Goal: Find specific page/section: Find specific page/section

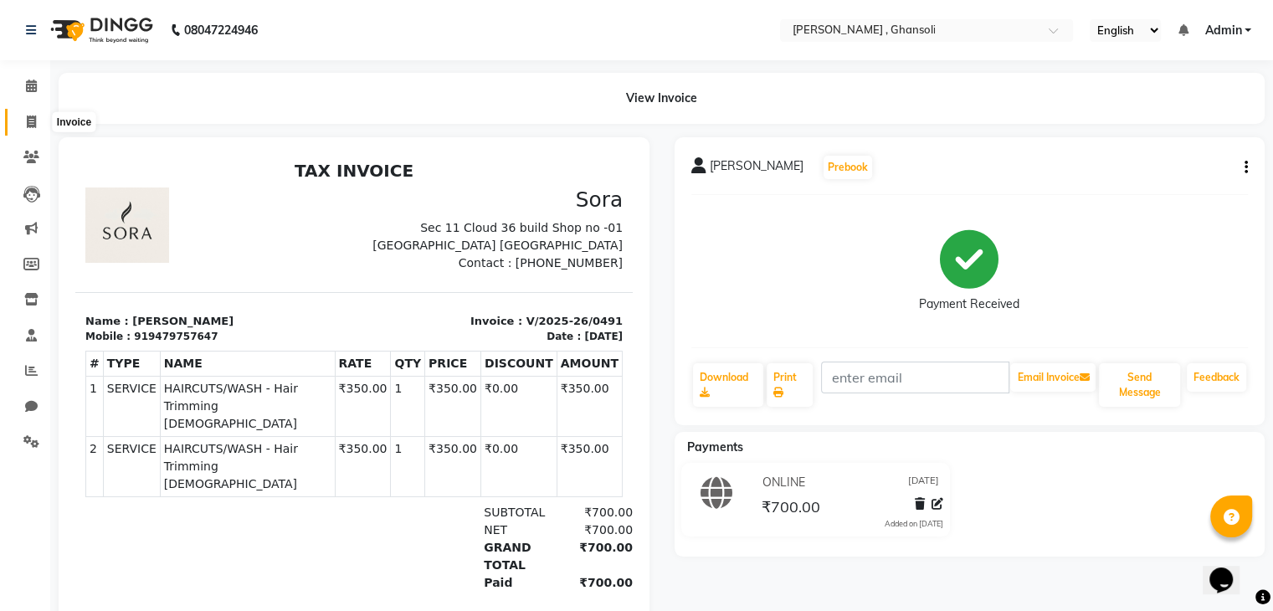
drag, startPoint x: 0, startPoint y: 0, endPoint x: 30, endPoint y: 121, distance: 124.2
click at [30, 121] on icon at bounding box center [31, 121] width 9 height 13
select select "service"
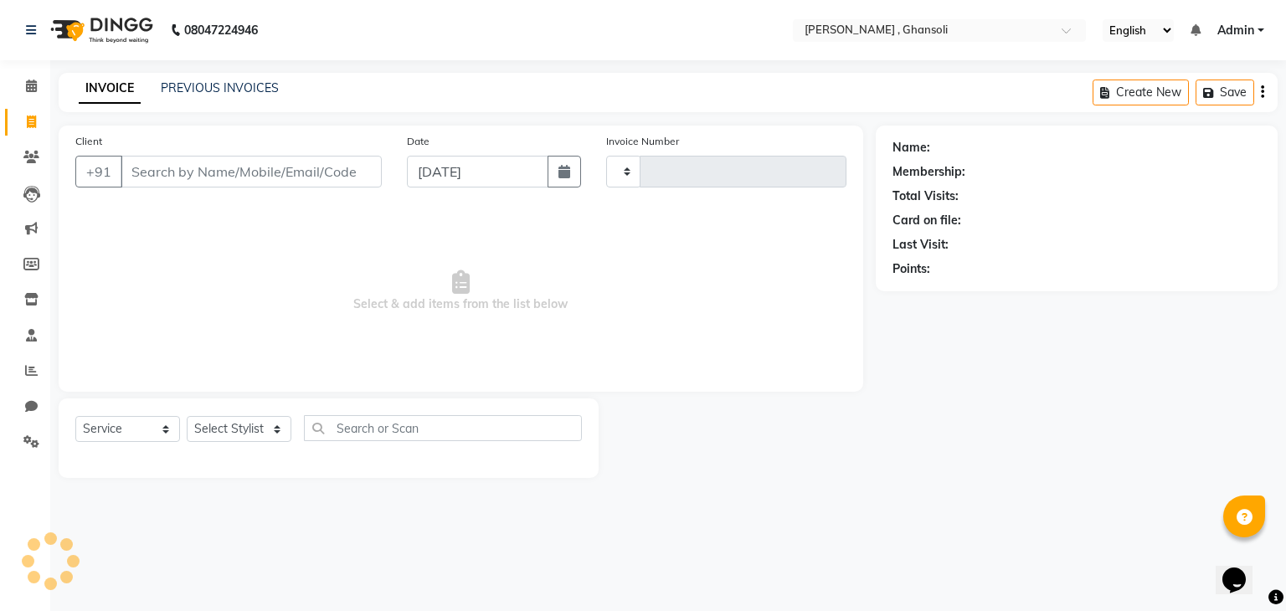
type input "0492"
select select "8446"
click at [228, 86] on link "PREVIOUS INVOICES" at bounding box center [220, 87] width 118 height 15
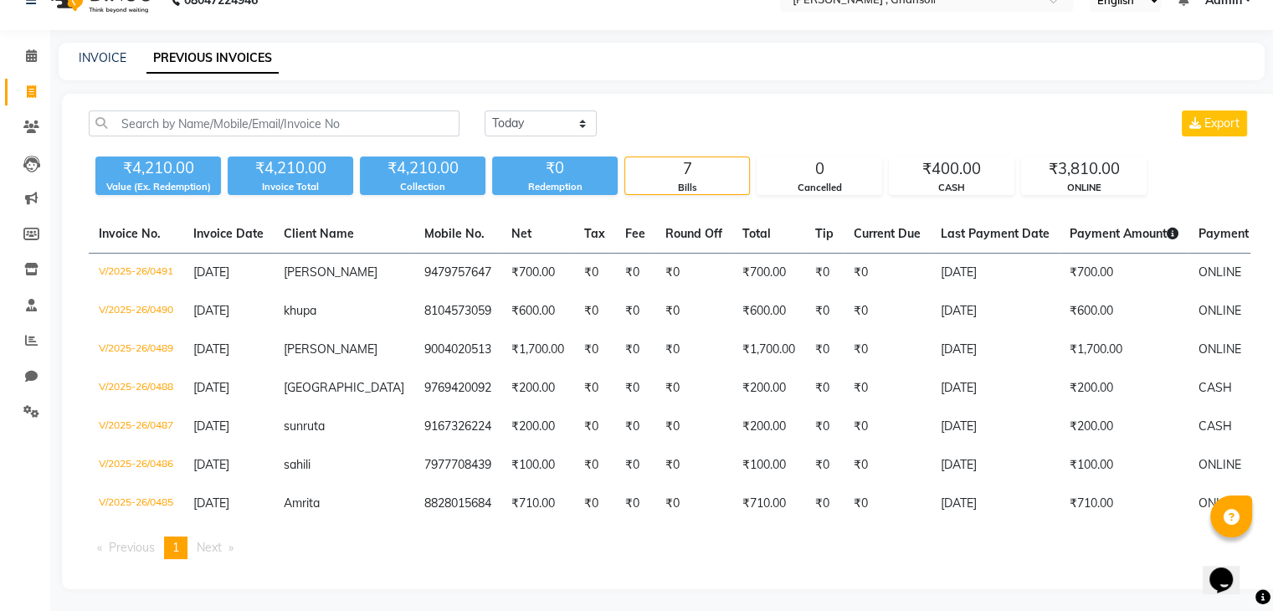
scroll to position [47, 0]
